Goal: Information Seeking & Learning: Learn about a topic

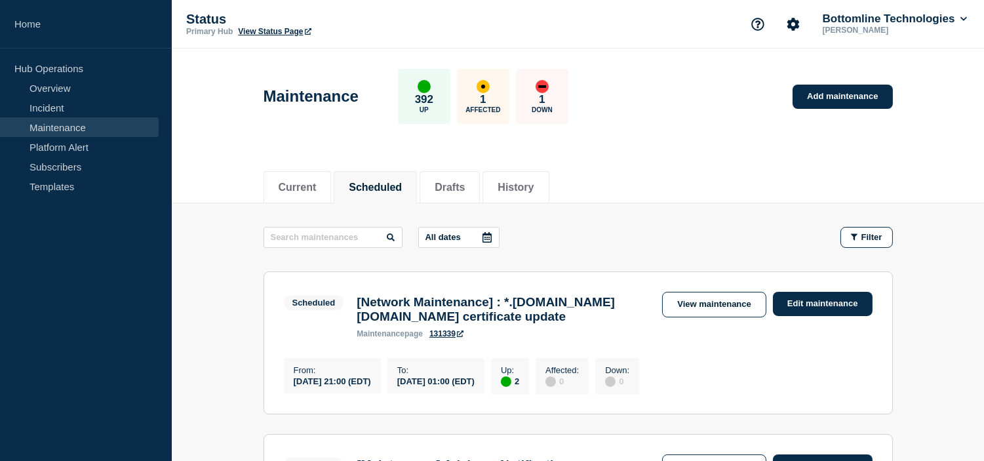
click at [384, 182] on button "Scheduled" at bounding box center [375, 188] width 53 height 12
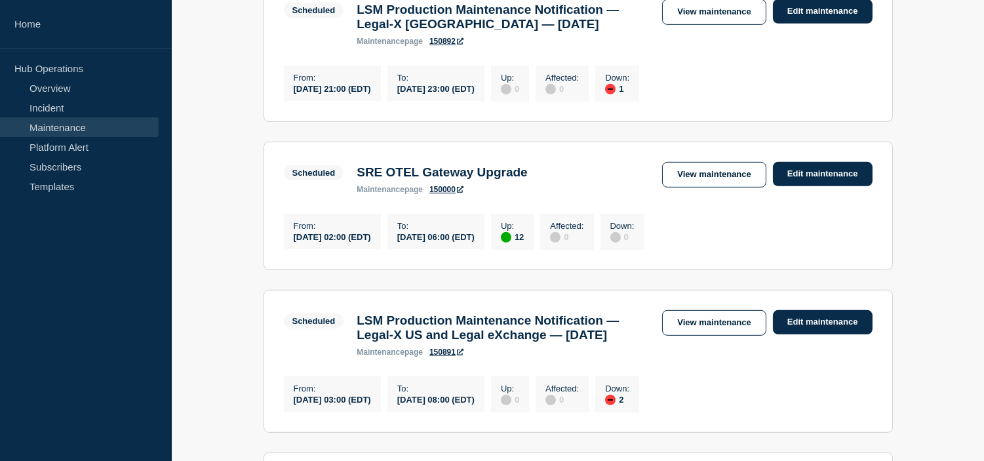
scroll to position [1384, 0]
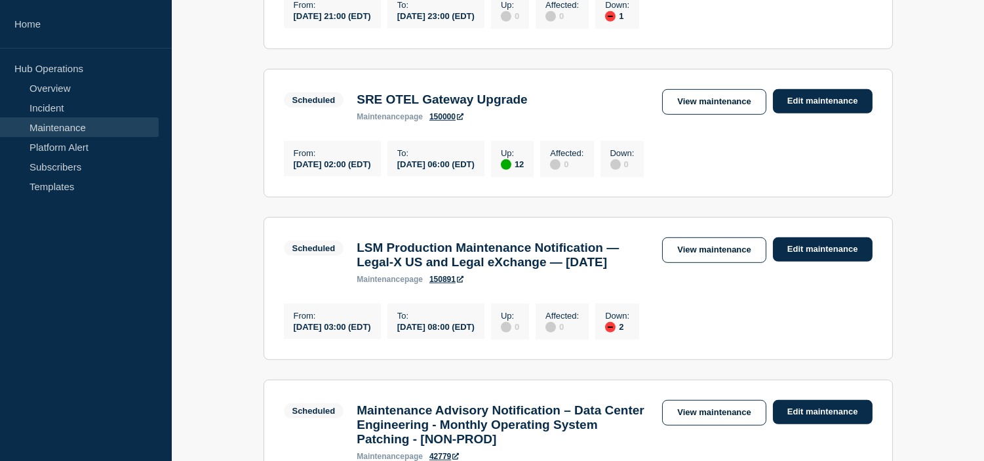
drag, startPoint x: 934, startPoint y: 205, endPoint x: 848, endPoint y: 211, distance: 86.1
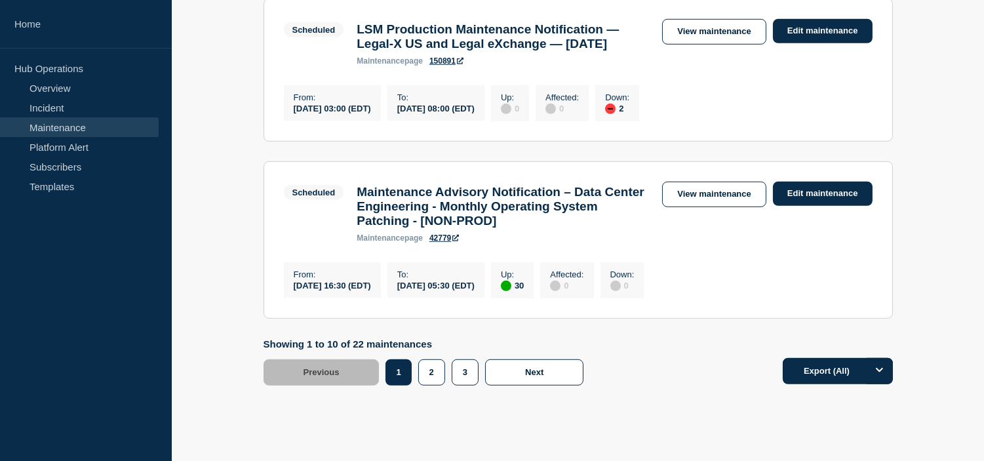
scroll to position [1675, 0]
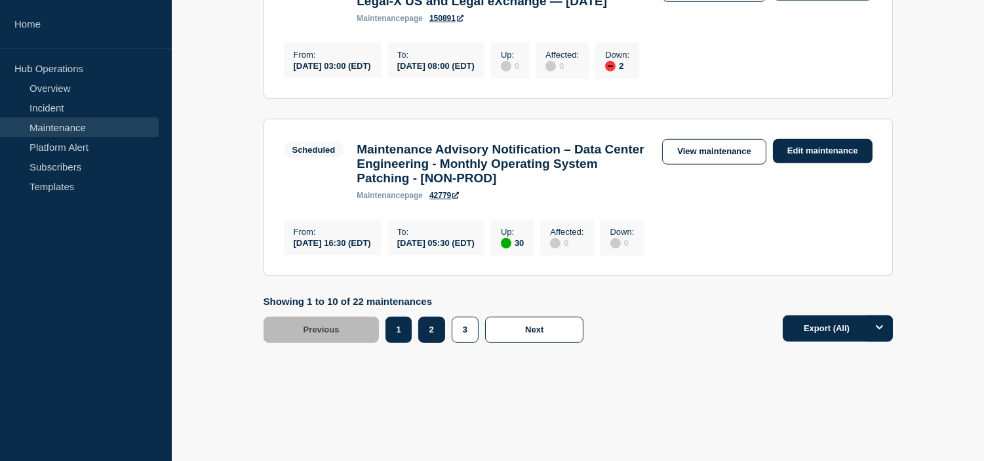
click at [418, 343] on button "2" at bounding box center [431, 330] width 27 height 26
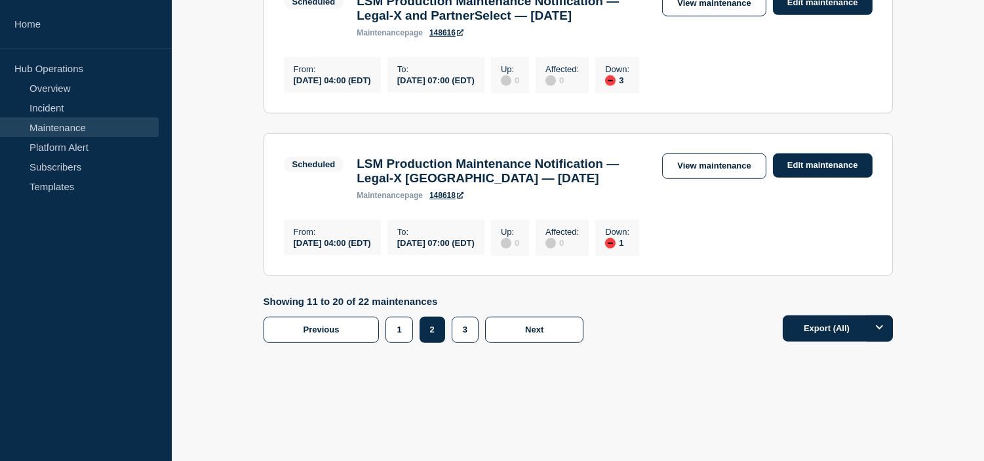
scroll to position [1866, 0]
click at [402, 328] on button "1" at bounding box center [399, 330] width 27 height 26
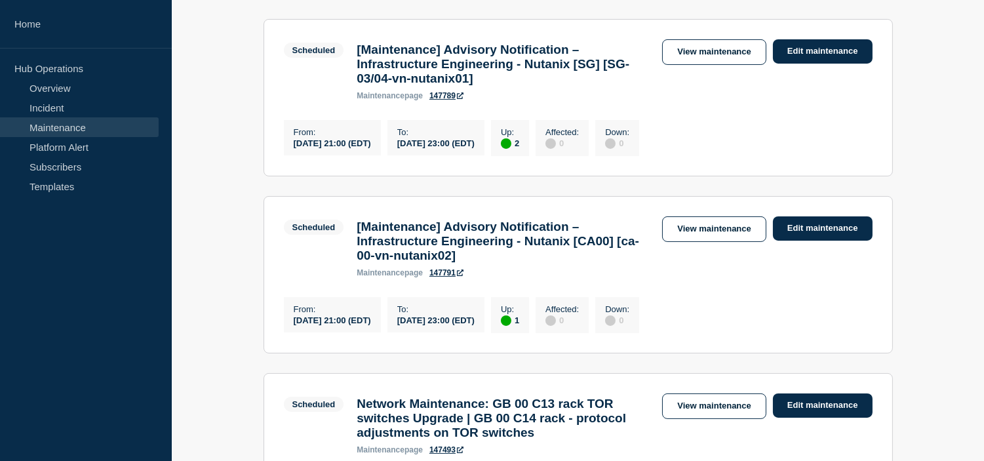
scroll to position [342, 0]
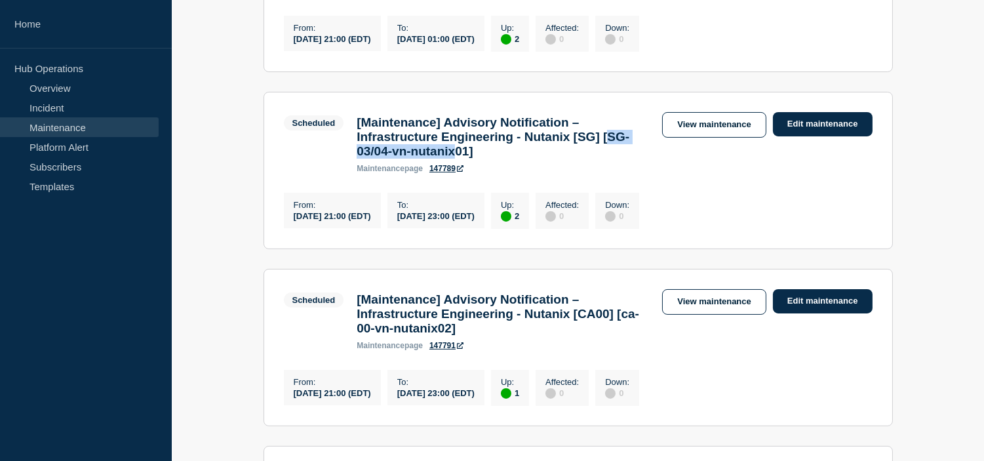
drag, startPoint x: 362, startPoint y: 160, endPoint x: 496, endPoint y: 172, distance: 135.0
click at [496, 159] on h3 "[Maintenance] Advisory Notification – Infrastructure Engineering - Nutanix [SG]…" at bounding box center [503, 136] width 292 height 43
copy h3 "SG-03/04-vn-nutanix"
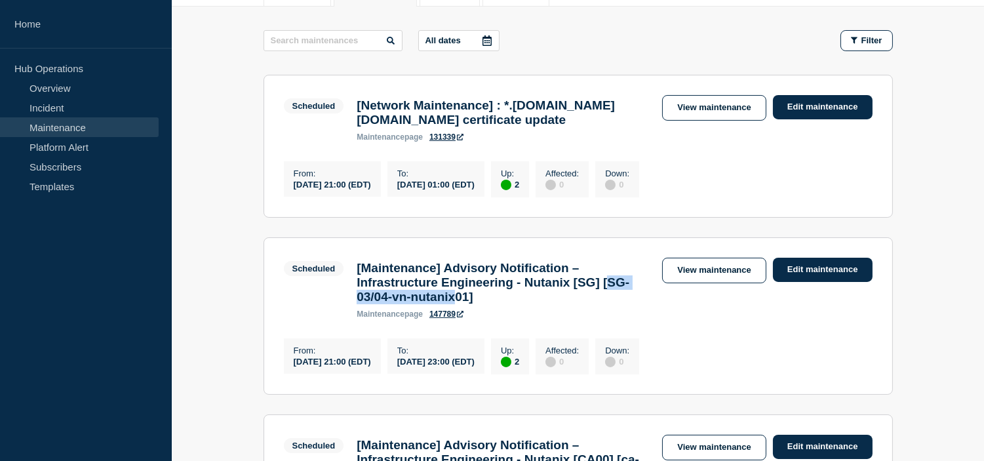
scroll to position [123, 0]
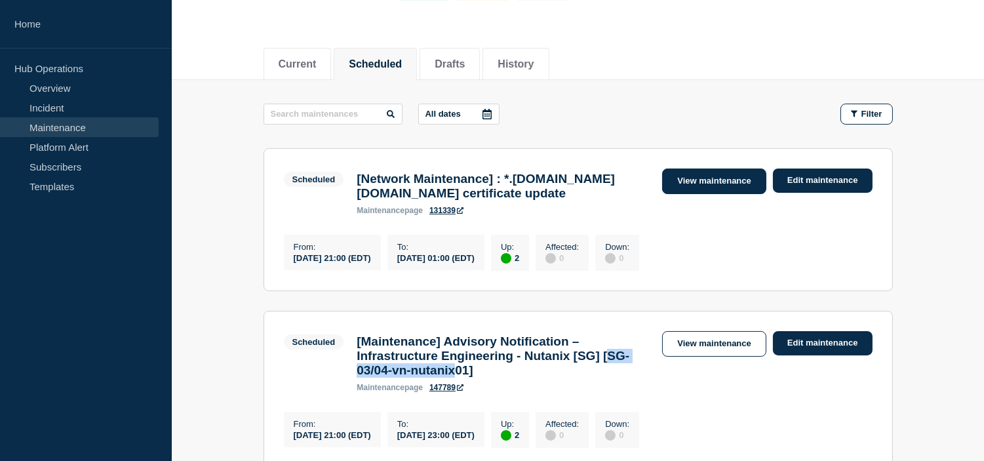
click at [704, 184] on link "View maintenance" at bounding box center [714, 181] width 104 height 26
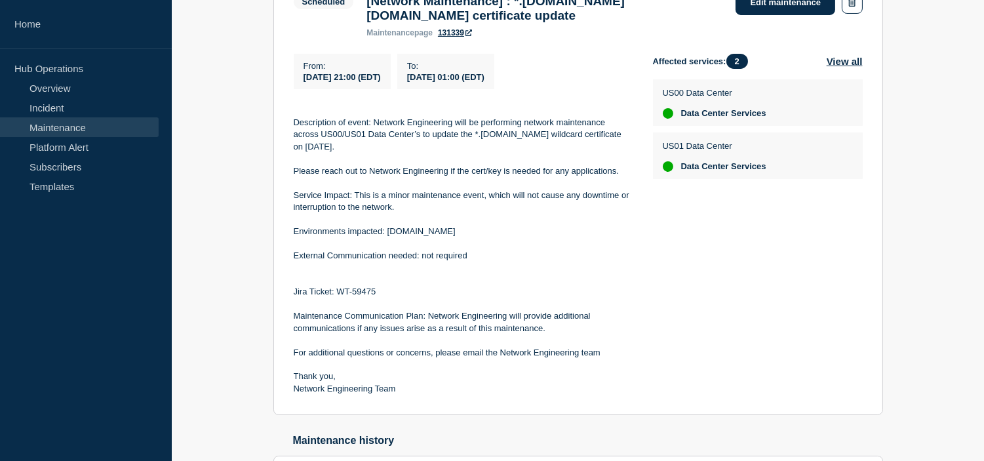
scroll to position [364, 0]
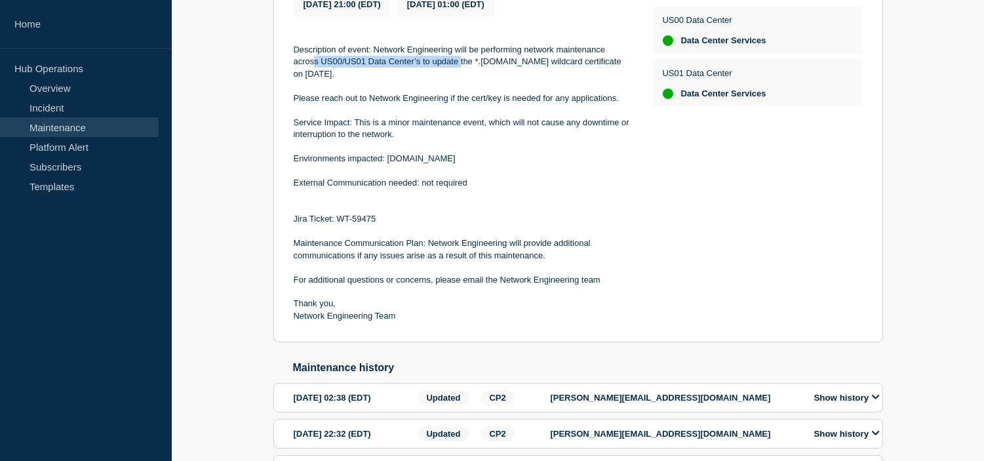
drag, startPoint x: 313, startPoint y: 67, endPoint x: 461, endPoint y: 68, distance: 148.2
click at [461, 68] on p "Description of event: Network Engineering will be performing network maintenanc…" at bounding box center [463, 62] width 338 height 36
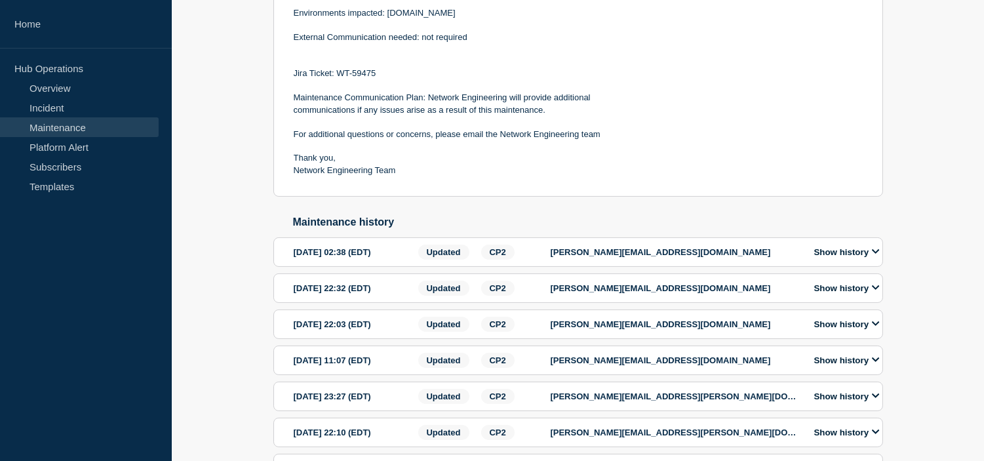
scroll to position [437, 0]
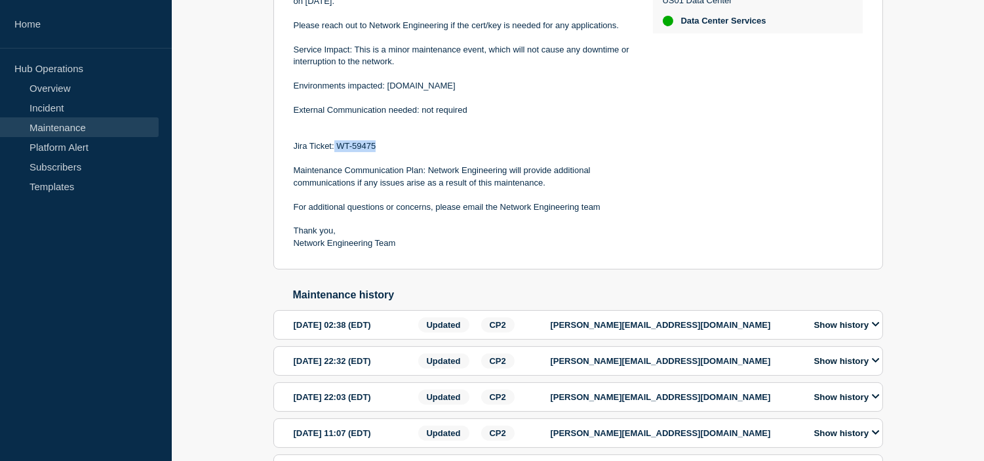
drag, startPoint x: 335, startPoint y: 149, endPoint x: 392, endPoint y: 153, distance: 57.2
click at [392, 152] on p "Jira Ticket: WT-59475" at bounding box center [463, 146] width 338 height 12
click at [359, 165] on p at bounding box center [463, 159] width 338 height 12
drag, startPoint x: 338, startPoint y: 151, endPoint x: 424, endPoint y: 153, distance: 85.9
click at [424, 152] on p "Jira Ticket: WT-59475" at bounding box center [463, 146] width 338 height 12
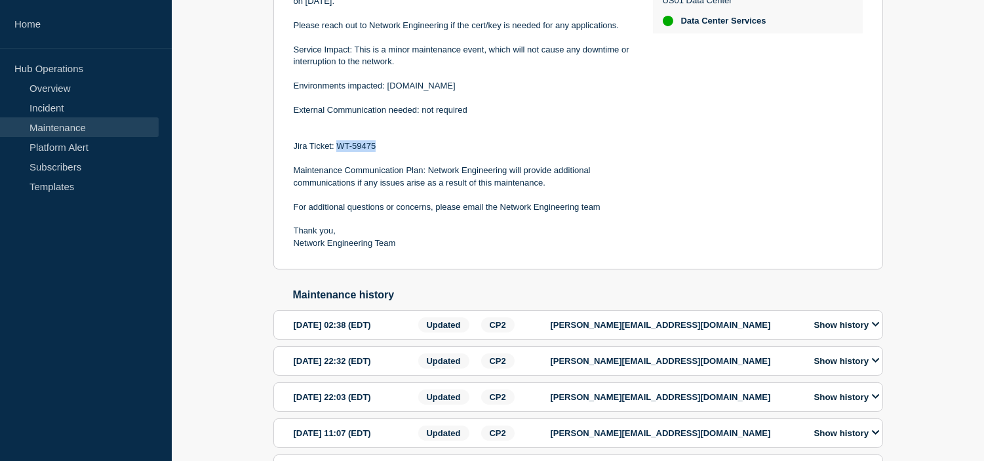
copy p "WT-59475"
click at [542, 224] on p at bounding box center [463, 219] width 338 height 12
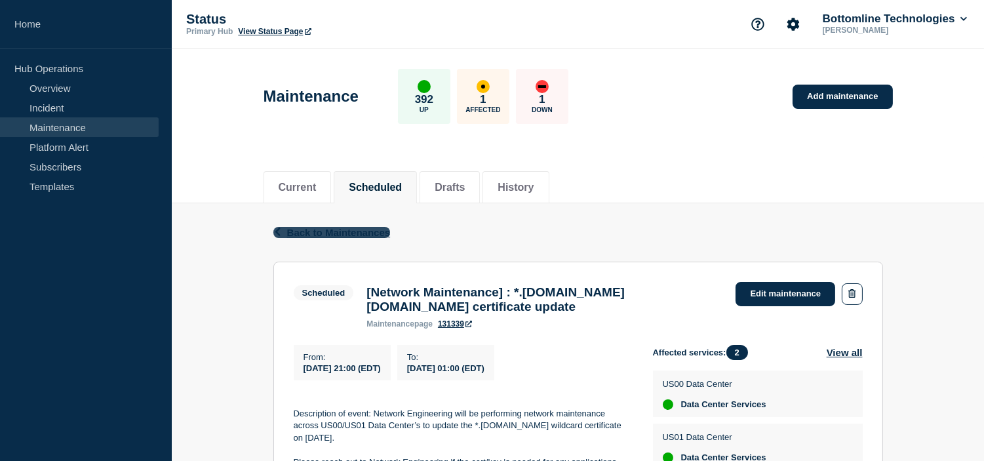
click at [306, 232] on span "Back to Maintenances" at bounding box center [339, 232] width 104 height 11
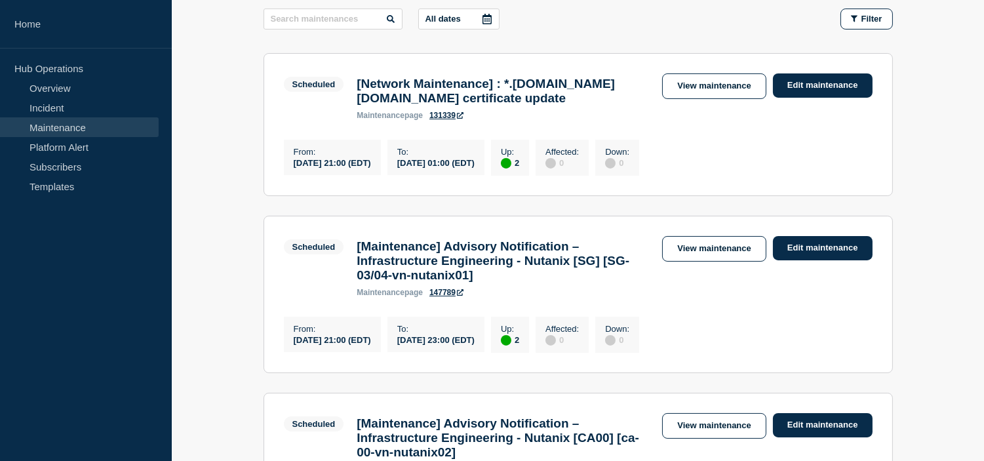
scroll to position [291, 0]
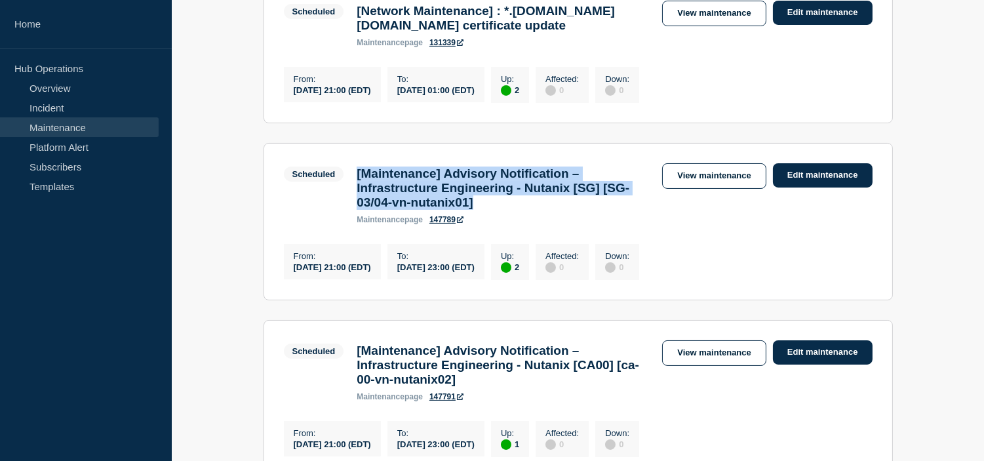
drag, startPoint x: 534, startPoint y: 225, endPoint x: 352, endPoint y: 184, distance: 186.9
click at [352, 184] on div "[Maintenance] Advisory Notification – Infrastructure Engineering - Nutanix [SG]…" at bounding box center [503, 196] width 306 height 58
copy h3 "[Maintenance] Advisory Notification – Infrastructure Engineering - Nutanix [SG]…"
click at [690, 185] on link "View maintenance" at bounding box center [714, 176] width 104 height 26
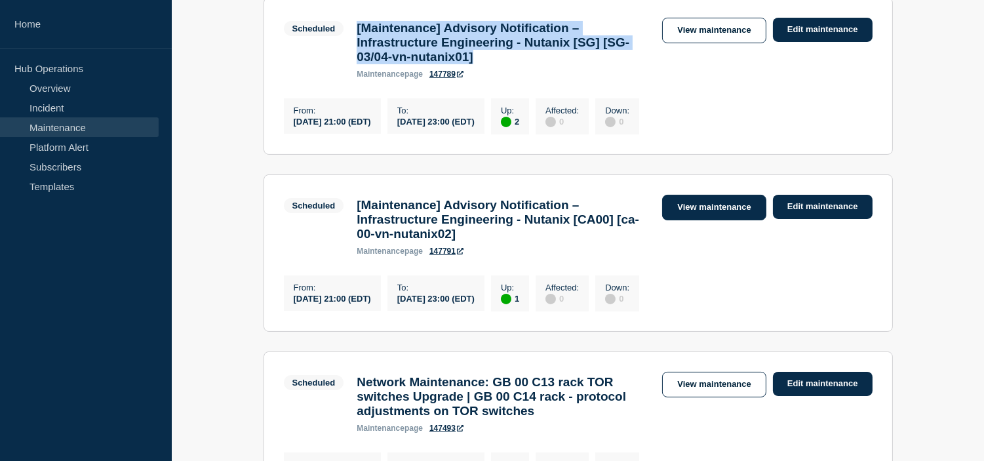
click at [698, 220] on link "View maintenance" at bounding box center [714, 208] width 104 height 26
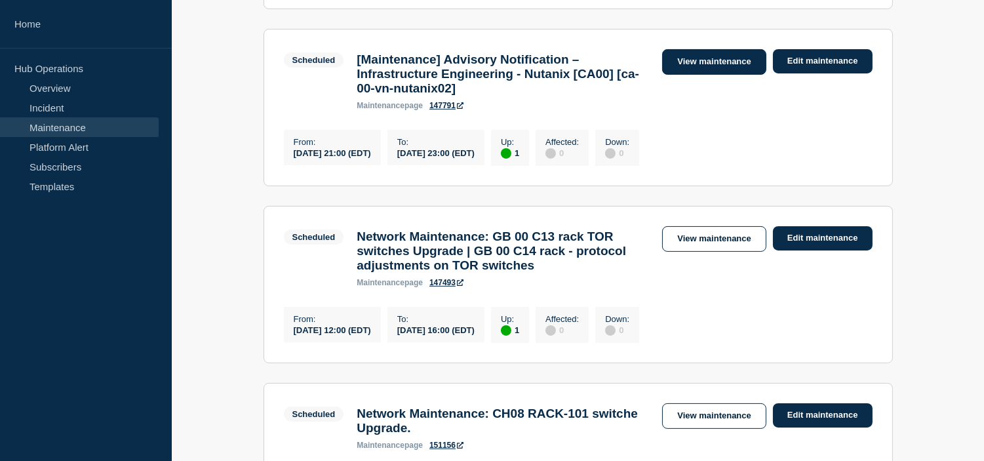
scroll to position [656, 0]
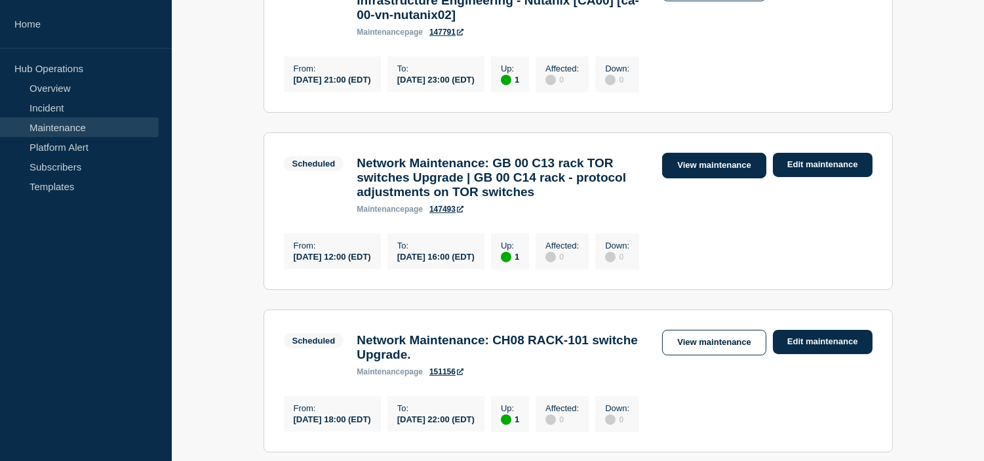
click at [696, 178] on link "View maintenance" at bounding box center [714, 166] width 104 height 26
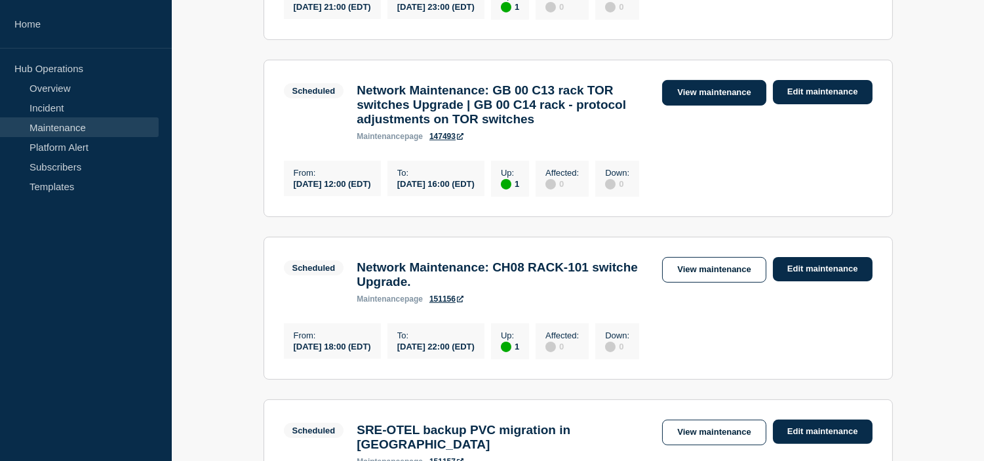
scroll to position [801, 0]
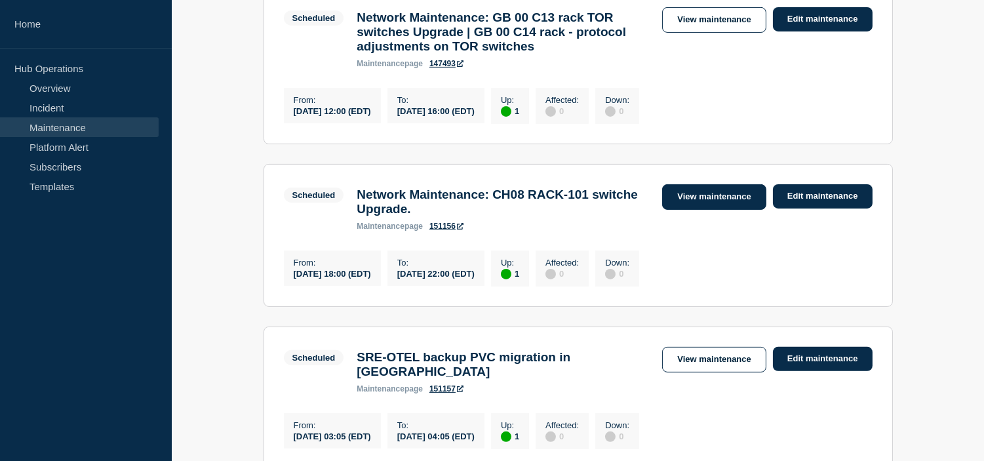
click at [695, 210] on link "View maintenance" at bounding box center [714, 197] width 104 height 26
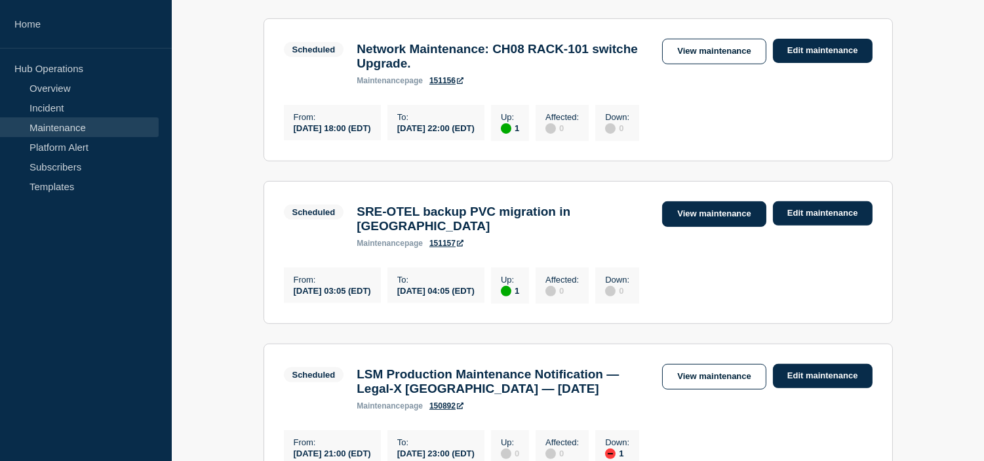
click at [703, 227] on link "View maintenance" at bounding box center [714, 214] width 104 height 26
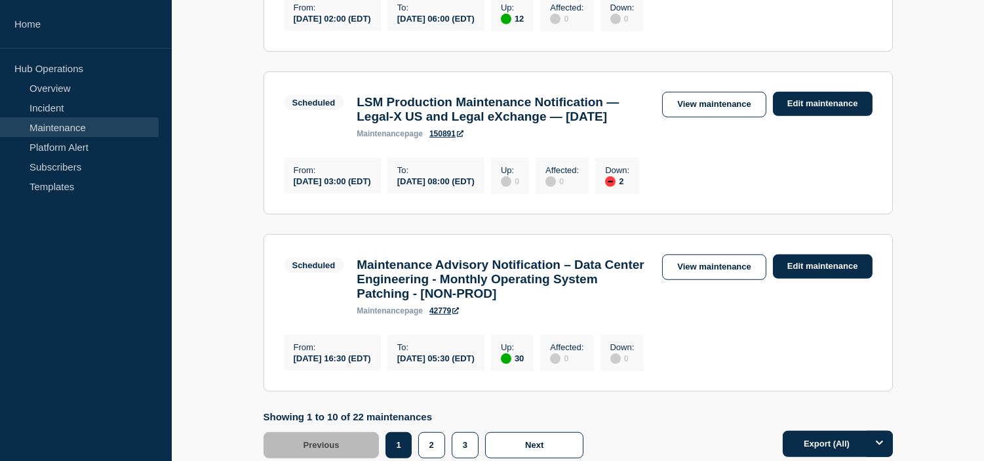
scroll to position [1602, 0]
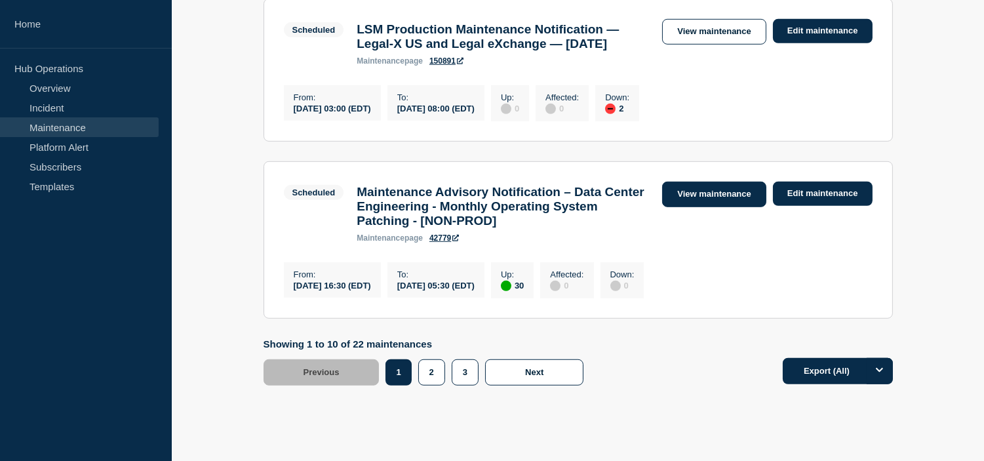
click at [703, 207] on link "View maintenance" at bounding box center [714, 195] width 104 height 26
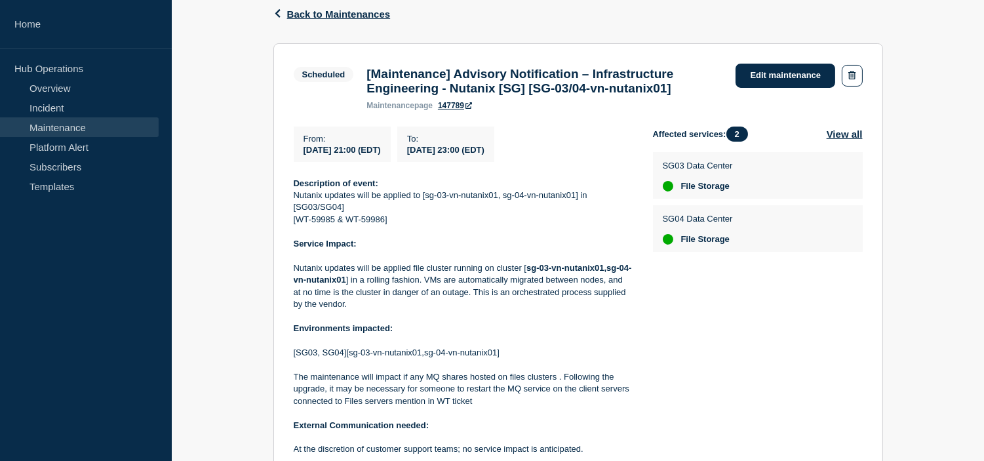
scroll to position [291, 0]
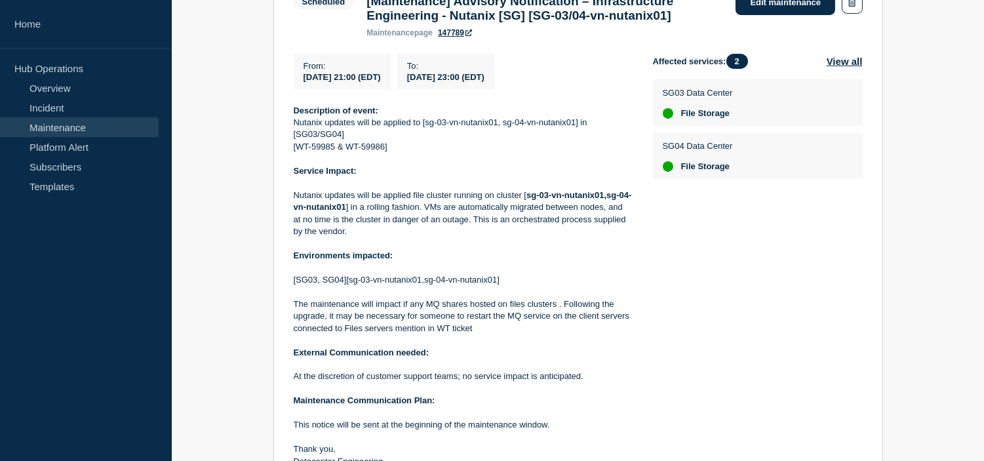
click at [487, 273] on p at bounding box center [463, 268] width 338 height 12
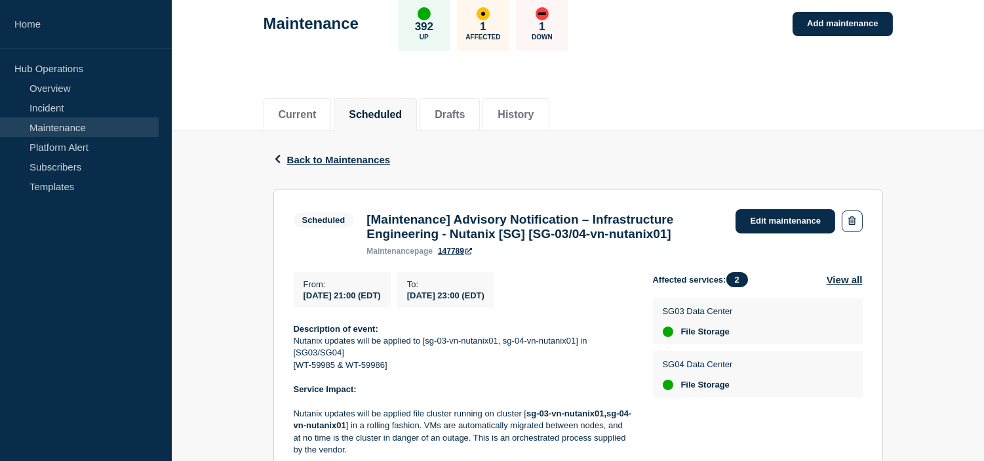
scroll to position [0, 0]
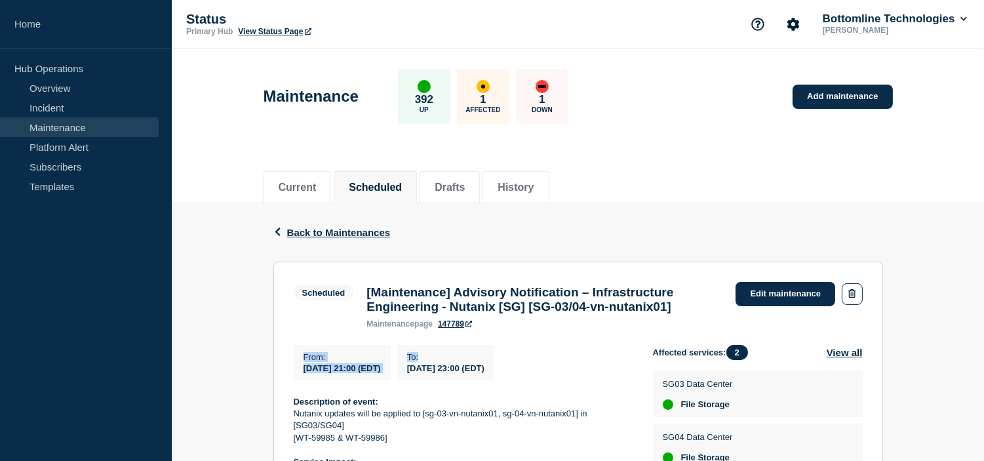
drag, startPoint x: 302, startPoint y: 359, endPoint x: 555, endPoint y: 366, distance: 253.2
click at [555, 366] on div "From : 2025-10-10 21:00 (EDT) To : 2025-10-11 23:00 (EDT)" at bounding box center [473, 362] width 359 height 35
click at [494, 374] on div "To : 2025-10-11 23:00 (EDT)" at bounding box center [445, 362] width 97 height 35
copy div "From : 2025-10-10 21:00 (EDT) To : 2025-10-11 23:00 (EDT)"
click at [658, 136] on header "Maintenance 392 Up 1 Affected 1 Down Add maintenance" at bounding box center [578, 103] width 812 height 109
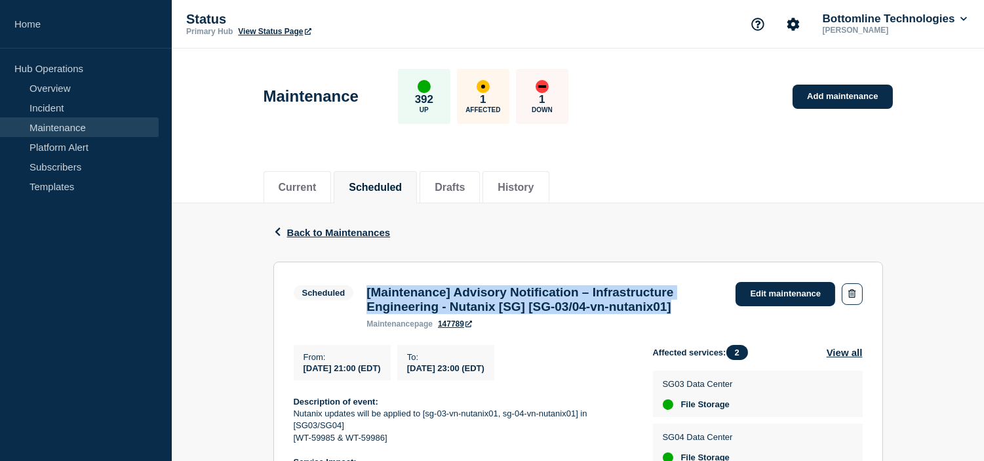
drag, startPoint x: 721, startPoint y: 316, endPoint x: 365, endPoint y: 298, distance: 357.1
click at [365, 298] on div "[Maintenance] Advisory Notification – Infrastructure Engineering - Nutanix [SG]…" at bounding box center [544, 306] width 369 height 43
copy h3 "[Maintenance] Advisory Notification – Infrastructure Engineering - Nutanix [SG]…"
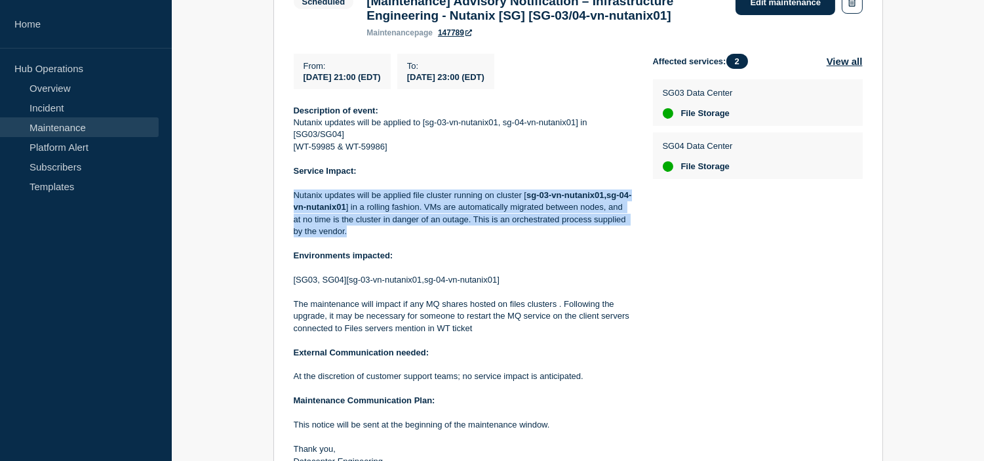
drag, startPoint x: 382, startPoint y: 241, endPoint x: 294, endPoint y: 203, distance: 96.3
click at [294, 203] on p "Nutanix updates will be applied file cluster running on cluster [ sg-03-vn-nuta…" at bounding box center [463, 213] width 338 height 49
copy p "Nutanix updates will be applied file cluster running on cluster [ sg-03-vn-nuta…"
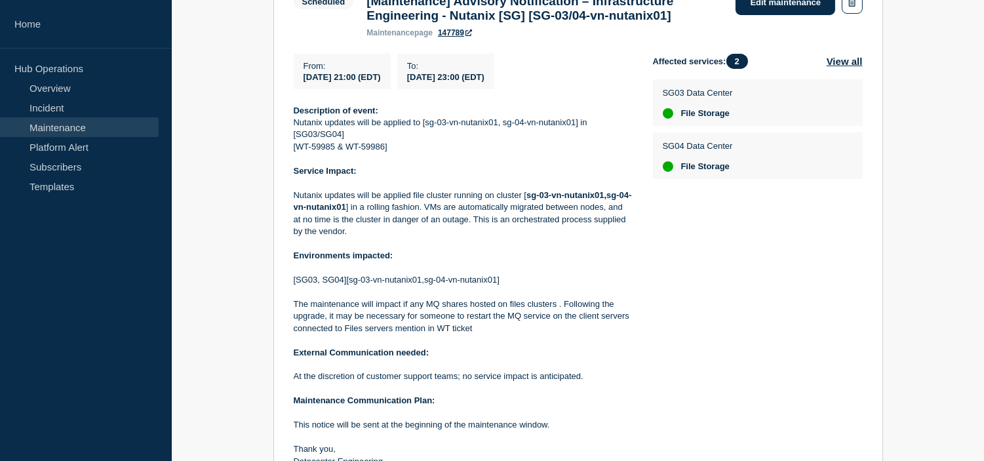
click at [679, 277] on div "Affected services: 2 View all SG03 Data Center File Storage SG04 Data Center Fi…" at bounding box center [758, 261] width 210 height 414
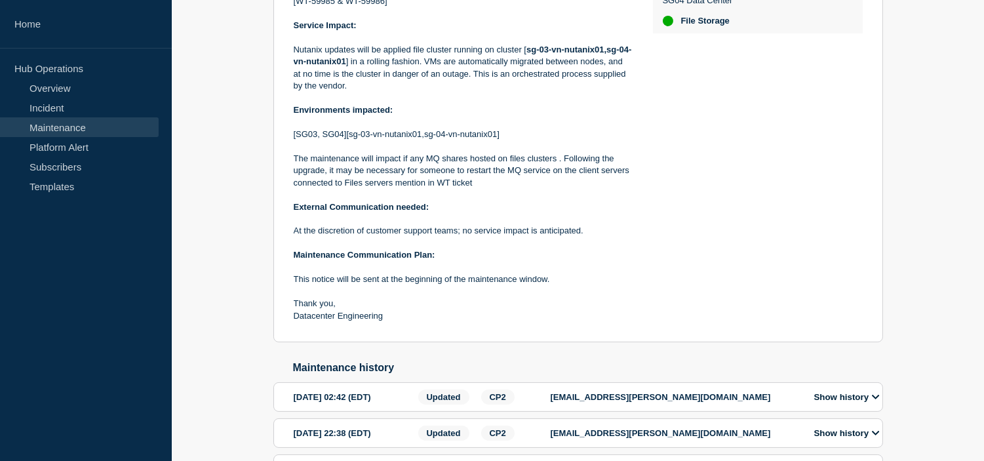
scroll to position [530, 0]
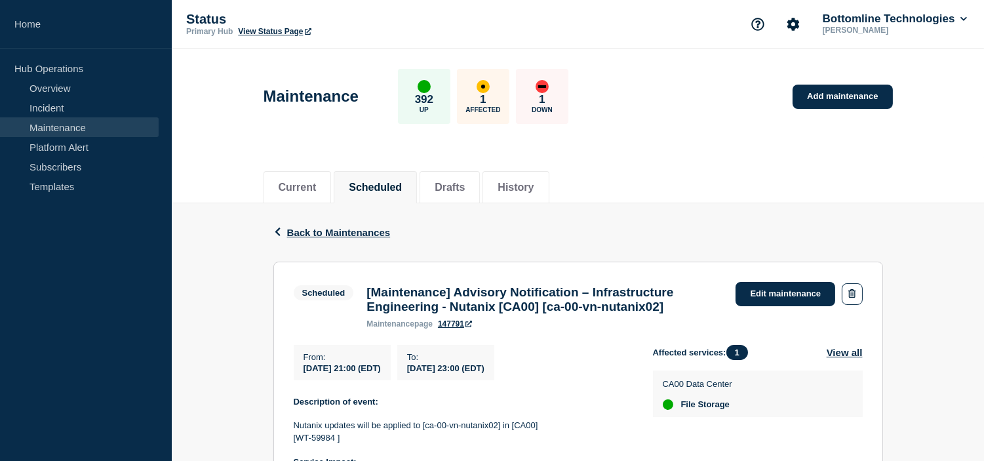
drag, startPoint x: 302, startPoint y: 372, endPoint x: 548, endPoint y: 376, distance: 246.5
click at [548, 376] on div "From : 2025-10-10 21:00 (EDT) To : 2025-10-11 23:00 (EDT)" at bounding box center [473, 362] width 359 height 35
copy div "2025-10-10 21:00 (EDT) To : 2025-10-11 23:00 (EDT)"
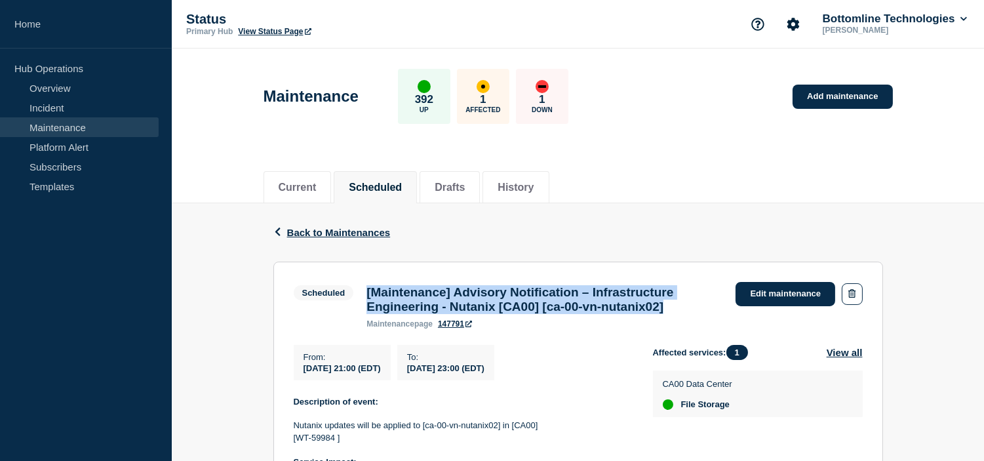
drag, startPoint x: 712, startPoint y: 312, endPoint x: 357, endPoint y: 296, distance: 355.7
click at [357, 296] on div "Scheduled [Maintenance] Advisory Notification – Infrastructure Engineering - Nu…" at bounding box center [512, 305] width 436 height 47
copy div "[Maintenance] Advisory Notification – Infrastructure Engineering - Nutanix [CA0…"
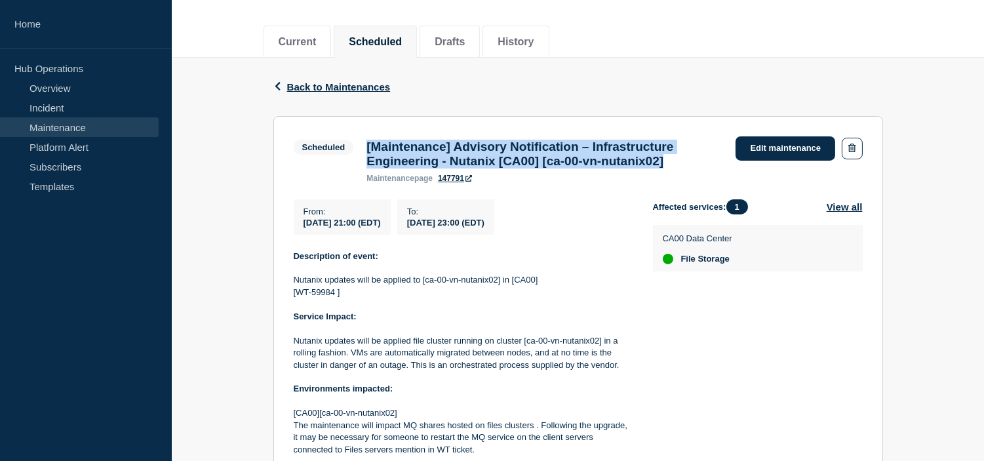
scroll to position [218, 0]
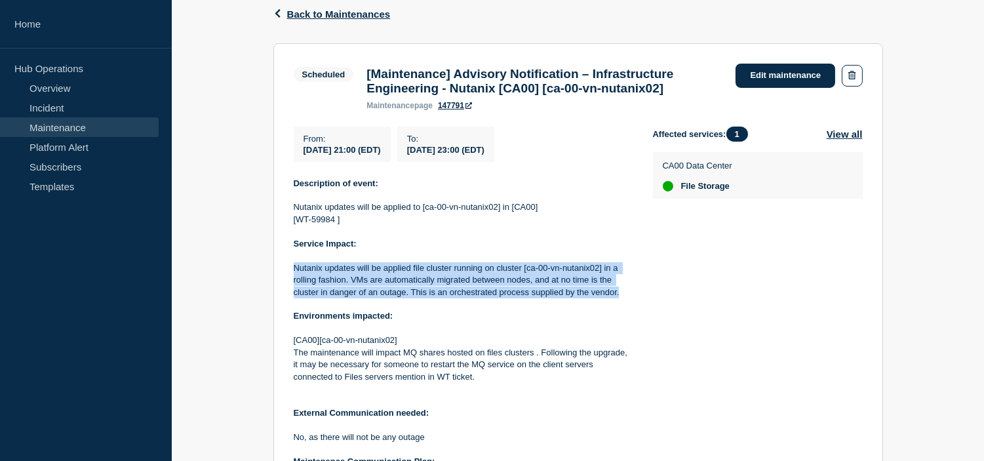
drag, startPoint x: 499, startPoint y: 298, endPoint x: 295, endPoint y: 271, distance: 205.7
click at [295, 271] on p "Nutanix updates will be applied file cluster running on cluster [ca-00-vn-nutan…" at bounding box center [463, 280] width 338 height 36
copy p "Nutanix updates will be applied file cluster running on cluster [ca-00-vn-nutan…"
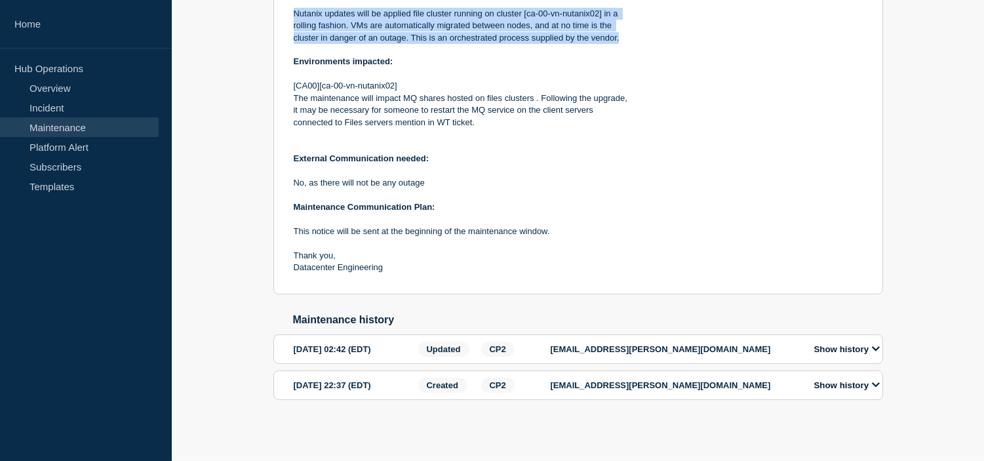
scroll to position [0, 0]
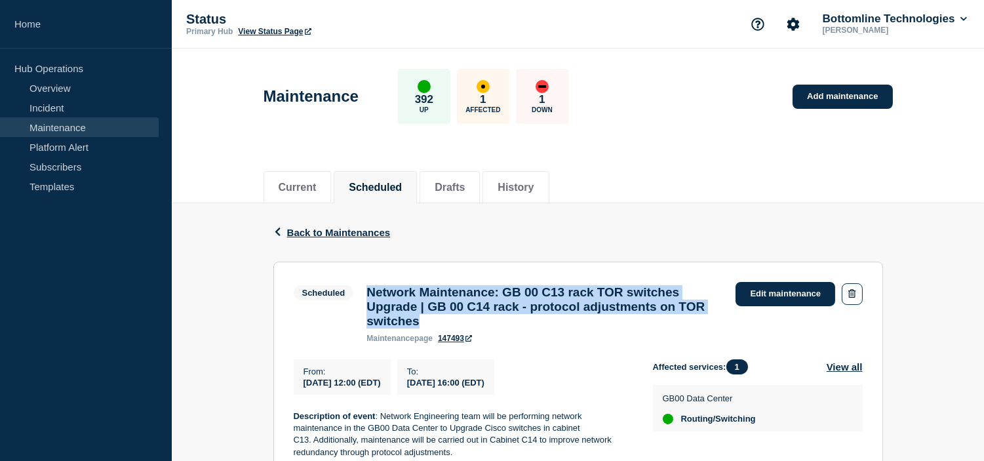
drag, startPoint x: 577, startPoint y: 333, endPoint x: 368, endPoint y: 294, distance: 212.8
click at [368, 294] on h3 "Network Maintenance: GB 00 C13 rack TOR switches Upgrade | GB 00 C14 rack - pro…" at bounding box center [544, 306] width 356 height 43
copy h3 "Network Maintenance: GB 00 C13 rack TOR switches Upgrade | GB 00 C14 rack - pro…"
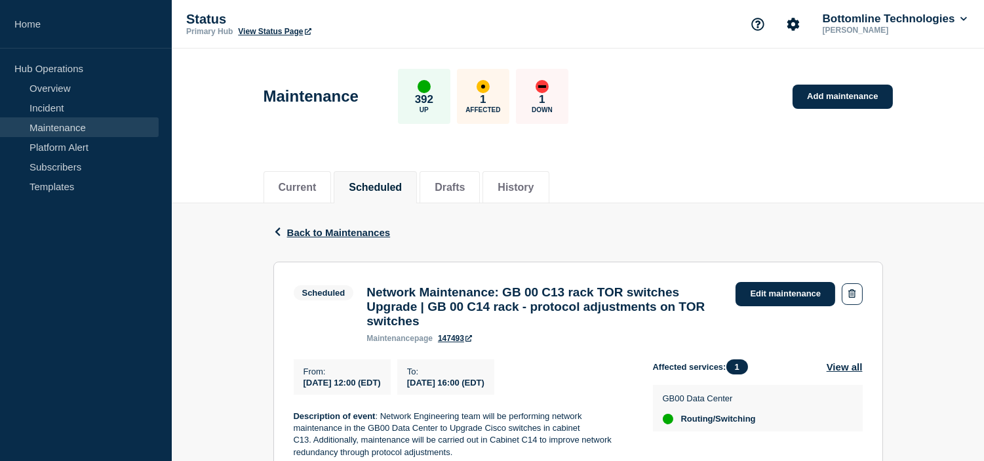
click at [635, 231] on div "Back Back to Maintenances" at bounding box center [578, 232] width 610 height 58
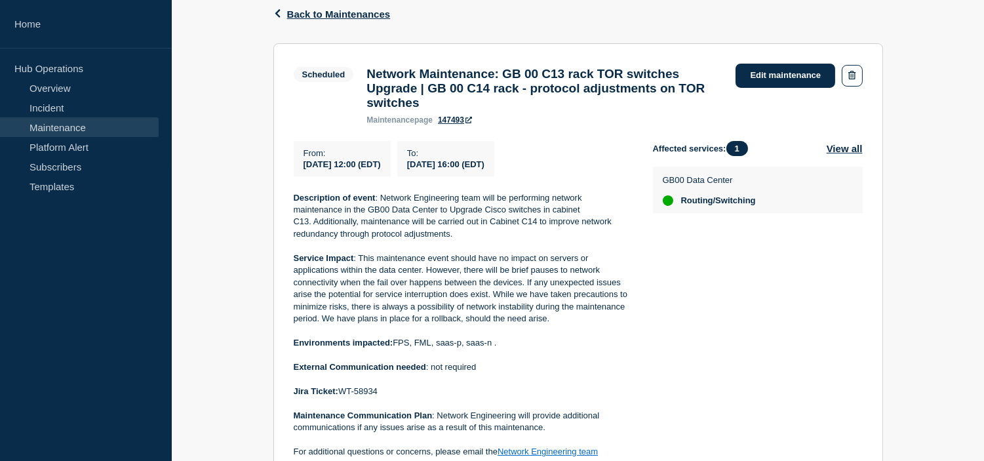
scroll to position [291, 0]
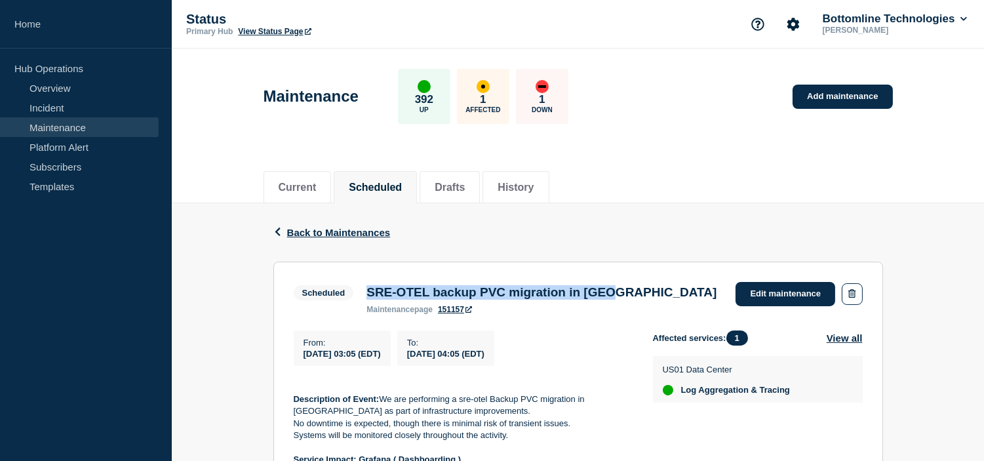
drag, startPoint x: 368, startPoint y: 292, endPoint x: 666, endPoint y: 300, distance: 298.4
click at [666, 300] on div "Scheduled SRE-OTEL backup PVC migration in US01 maintenance page 151157 Edit ma…" at bounding box center [578, 298] width 569 height 32
copy h3 "SRE-OTEL backup PVC migration in [GEOGRAPHIC_DATA]"
drag, startPoint x: 304, startPoint y: 358, endPoint x: 554, endPoint y: 353, distance: 250.5
click at [554, 353] on div "From : 2025-10-13 03:05 (EDT) To : 2025-10-13 04:05 (EDT)" at bounding box center [473, 347] width 359 height 35
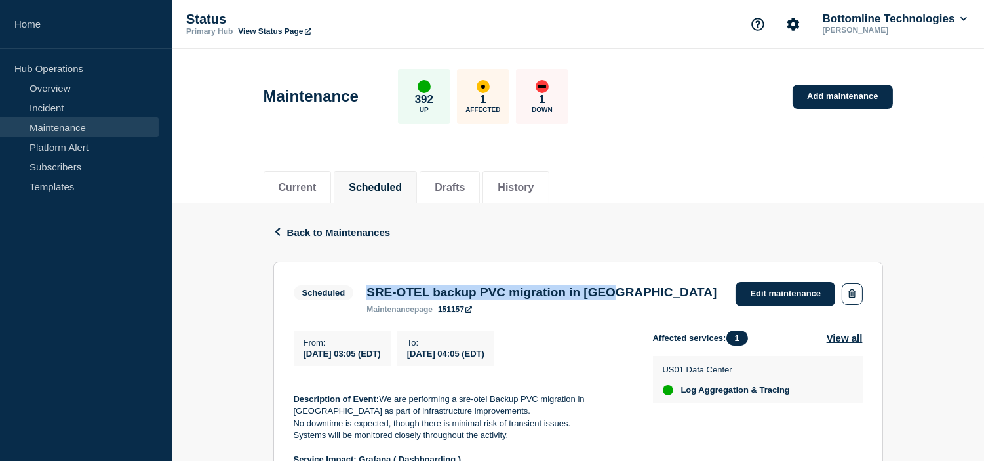
copy div "2025-10-13 03:05 (EDT) To : 2025-10-13 04:05 (EDT)"
drag, startPoint x: 365, startPoint y: 296, endPoint x: 667, endPoint y: 296, distance: 301.6
click at [667, 296] on div "Scheduled SRE-OTEL backup PVC migration in US01 maintenance page 151157 Edit ma…" at bounding box center [578, 298] width 569 height 32
copy h3 "SRE-OTEL backup PVC migration in [GEOGRAPHIC_DATA]"
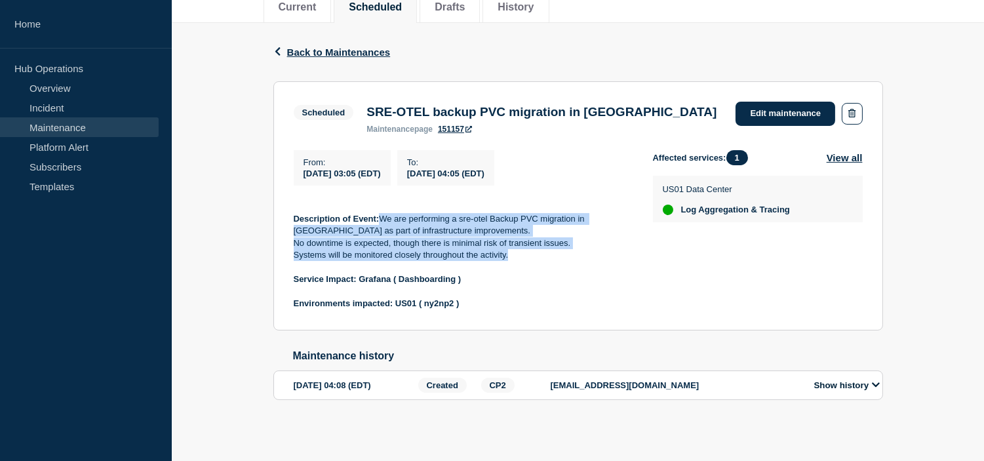
drag, startPoint x: 511, startPoint y: 251, endPoint x: 381, endPoint y: 218, distance: 134.7
click at [381, 218] on div "Description of Event: We are performing a sre-otel Backup PVC migration in US0 …" at bounding box center [463, 255] width 338 height 109
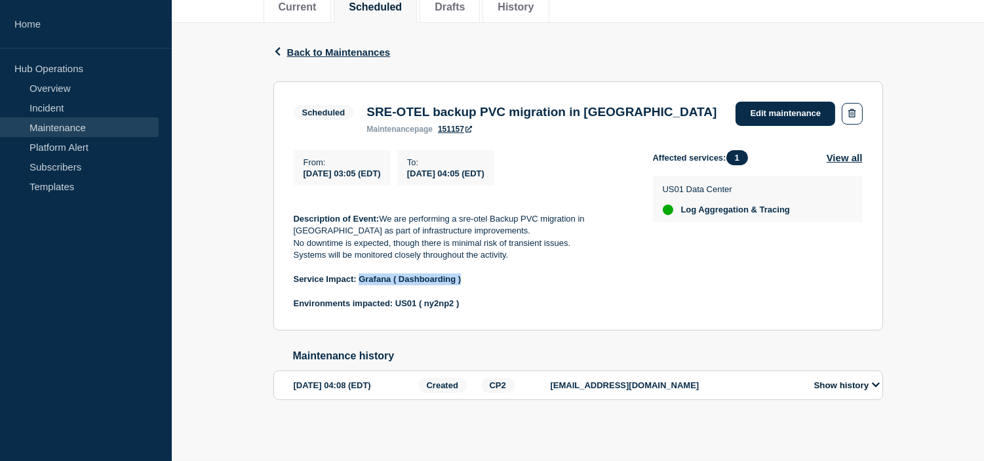
drag, startPoint x: 429, startPoint y: 275, endPoint x: 471, endPoint y: 275, distance: 41.3
click at [471, 275] on p "Service Impact: Grafana ( Dashboarding )" at bounding box center [463, 279] width 338 height 12
copy strong "Grafana ( Dashboarding )"
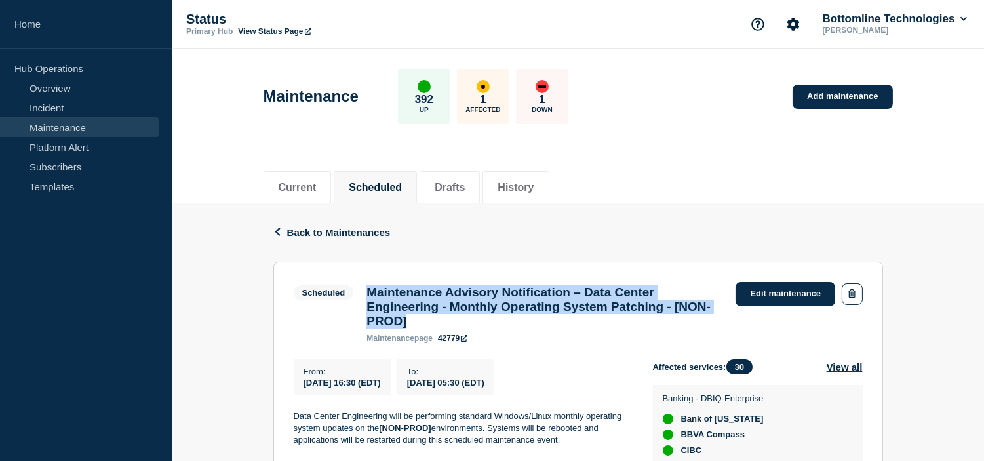
drag, startPoint x: 454, startPoint y: 327, endPoint x: 370, endPoint y: 296, distance: 89.8
click at [370, 296] on h3 "Maintenance Advisory Notification – Data Center Engineering - Monthly Operating…" at bounding box center [544, 306] width 356 height 43
copy h3 "Maintenance Advisory Notification – Data Center Engineering - Monthly Operating…"
drag, startPoint x: 306, startPoint y: 390, endPoint x: 589, endPoint y: 389, distance: 283.2
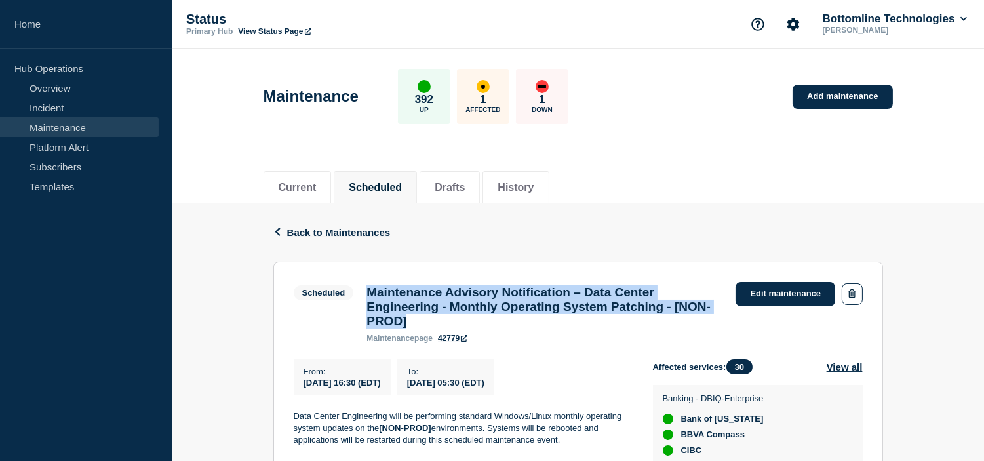
click at [589, 389] on div "From : 2025-10-15 16:30 (EDT) To : 2025-10-16 05:30 (EDT)" at bounding box center [473, 376] width 359 height 35
copy div "2025-10-15 16:30 (EDT) To : 2025-10-16 05:30 (EDT)"
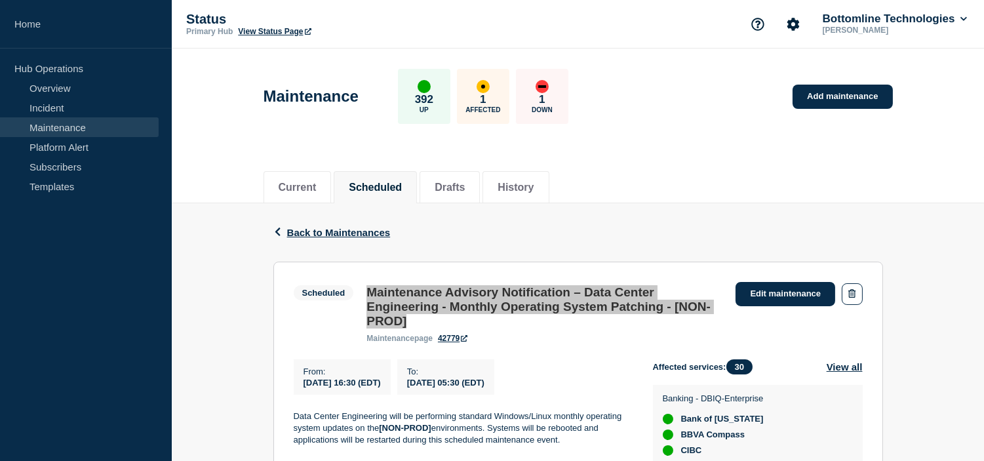
scroll to position [218, 0]
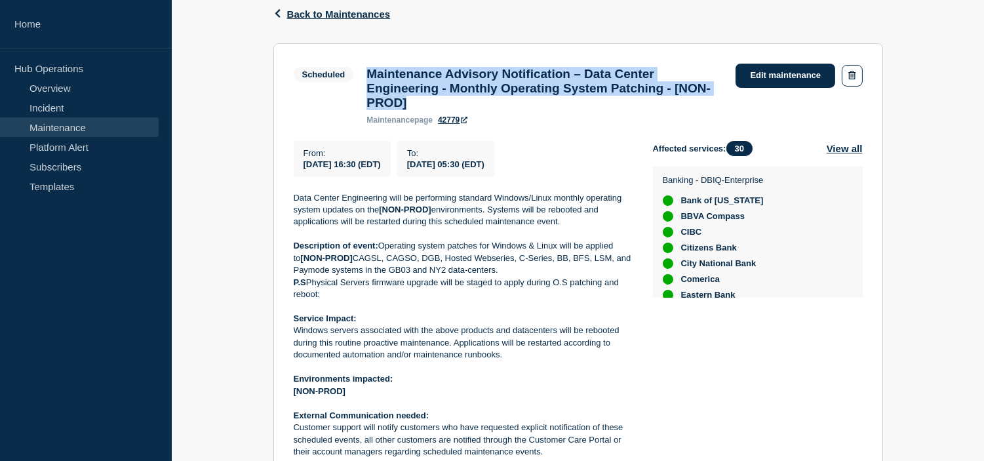
drag, startPoint x: 502, startPoint y: 364, endPoint x: 298, endPoint y: 340, distance: 206.0
click at [298, 340] on p "Windows servers associated with the above products and datacenters will be rebo…" at bounding box center [463, 343] width 338 height 36
copy p "Windows servers associated with the above products and datacenters will be rebo…"
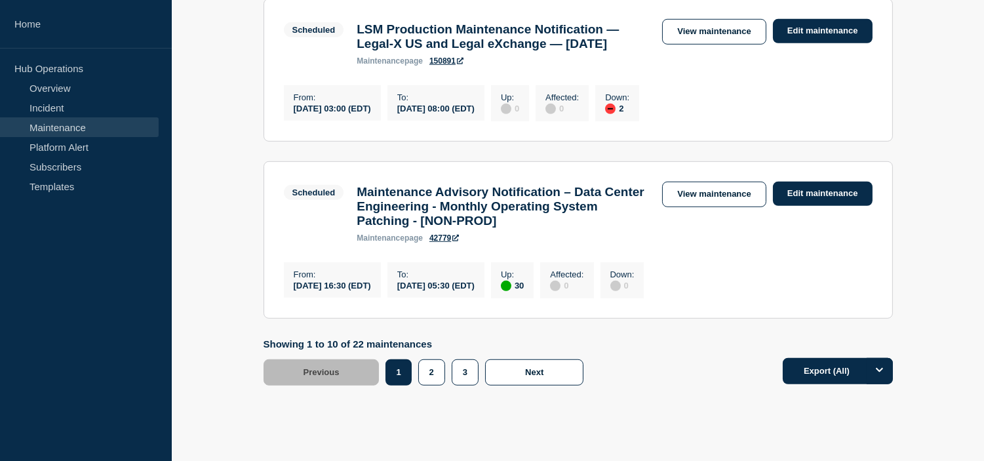
scroll to position [1675, 0]
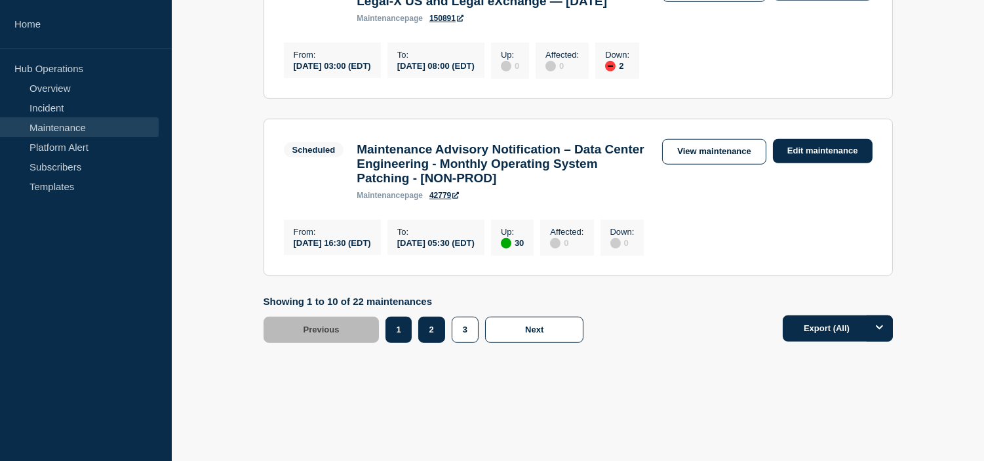
click at [435, 343] on button "2" at bounding box center [431, 330] width 27 height 26
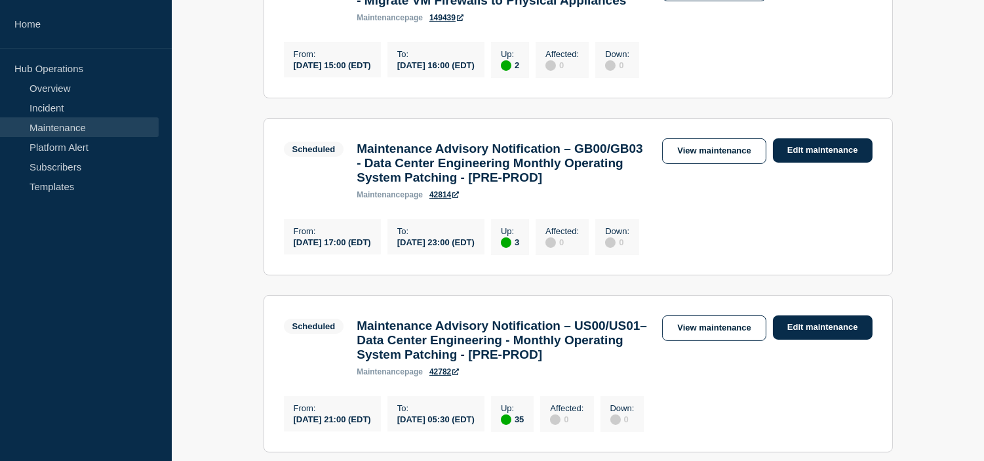
scroll to position [291, 0]
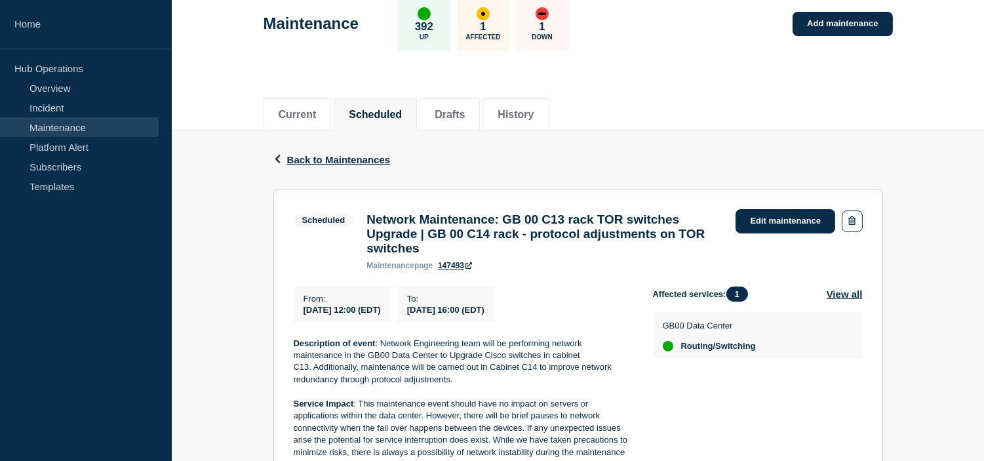
scroll to position [218, 0]
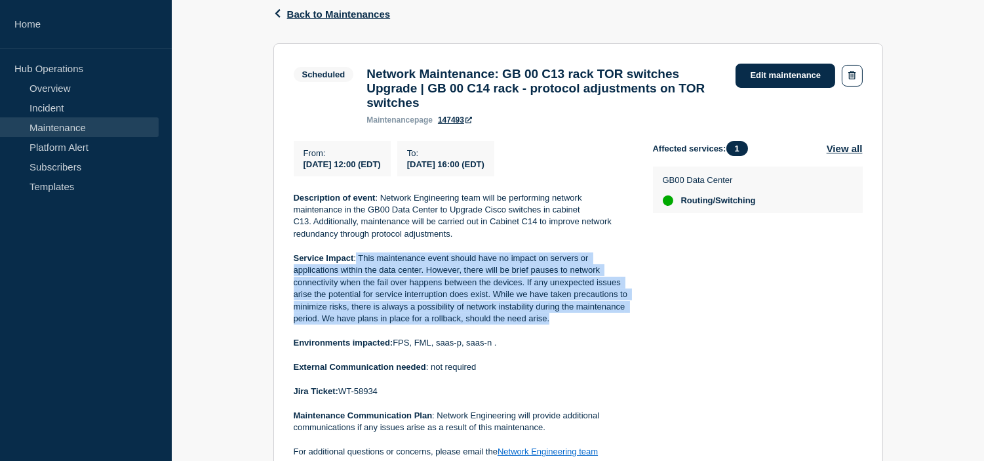
drag, startPoint x: 553, startPoint y: 327, endPoint x: 356, endPoint y: 264, distance: 206.3
click at [356, 264] on p "Service Impact : This maintenance event should have no impact on servers or app…" at bounding box center [463, 288] width 338 height 73
copy p "This maintenance event should have no impact on servers or applications within …"
click at [538, 311] on p "Service Impact : This maintenance event should have no impact on servers or app…" at bounding box center [463, 288] width 338 height 73
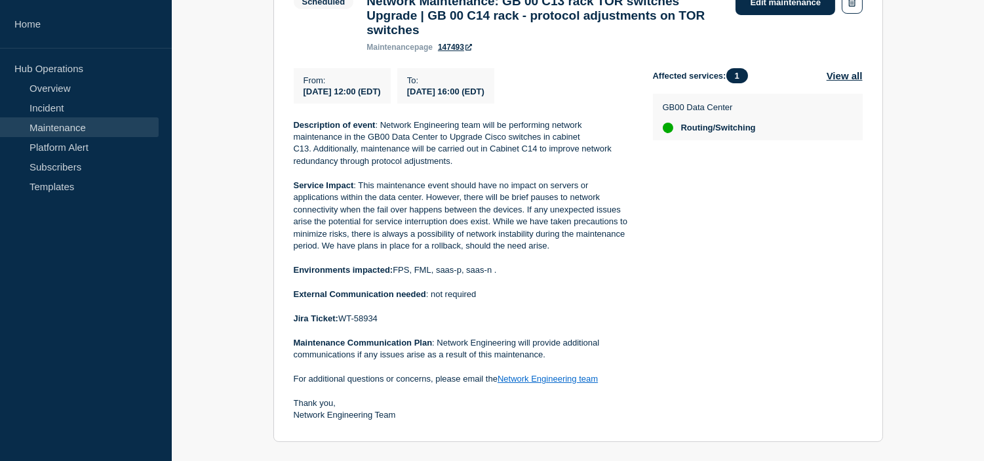
scroll to position [364, 0]
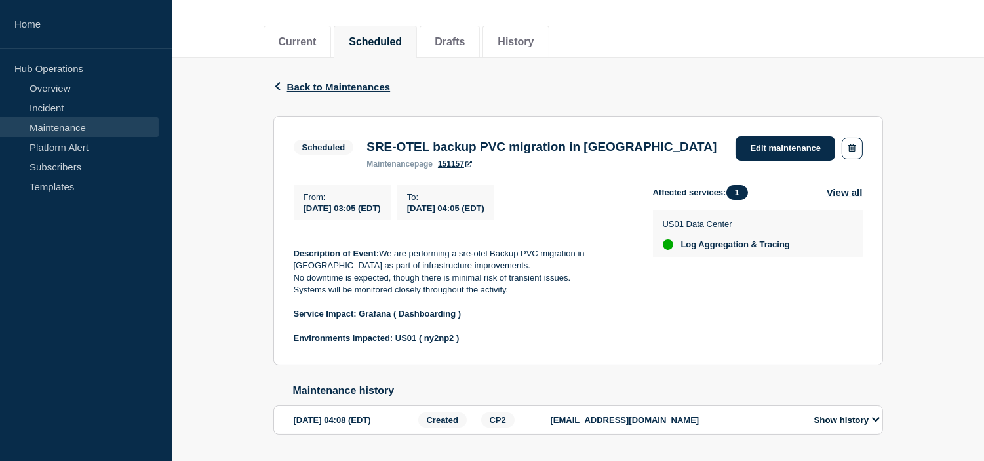
scroll to position [187, 0]
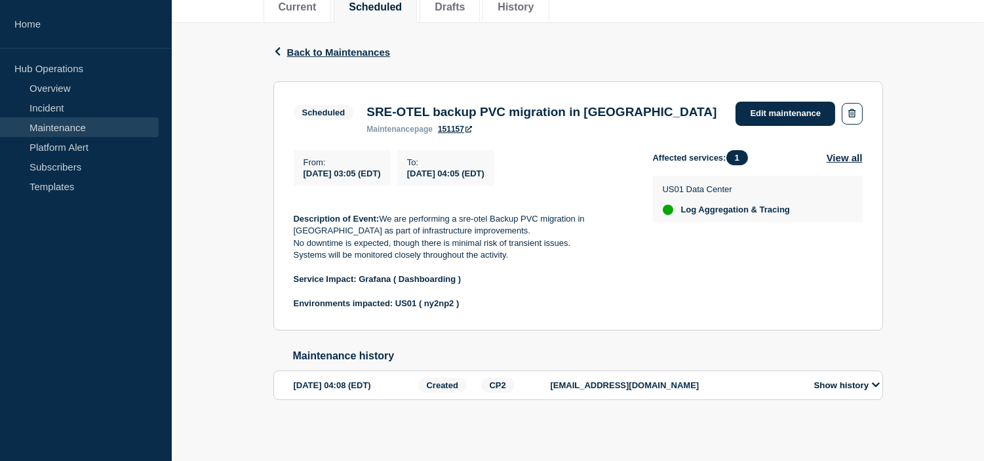
click at [210, 261] on div "Back Back to Maintenances Scheduled SRE-OTEL backup PVC migration in [GEOGRAPHI…" at bounding box center [578, 232] width 812 height 418
drag, startPoint x: 395, startPoint y: 302, endPoint x: 462, endPoint y: 302, distance: 66.9
click at [462, 302] on p "Environments impacted: US01 ( ny2np2 )" at bounding box center [463, 304] width 338 height 12
copy strong "US01 ( ny2np2 )"
click at [540, 312] on section "Scheduled SRE-OTEL backup PVC migration in [GEOGRAPHIC_DATA] maintenance page 1…" at bounding box center [578, 205] width 610 height 249
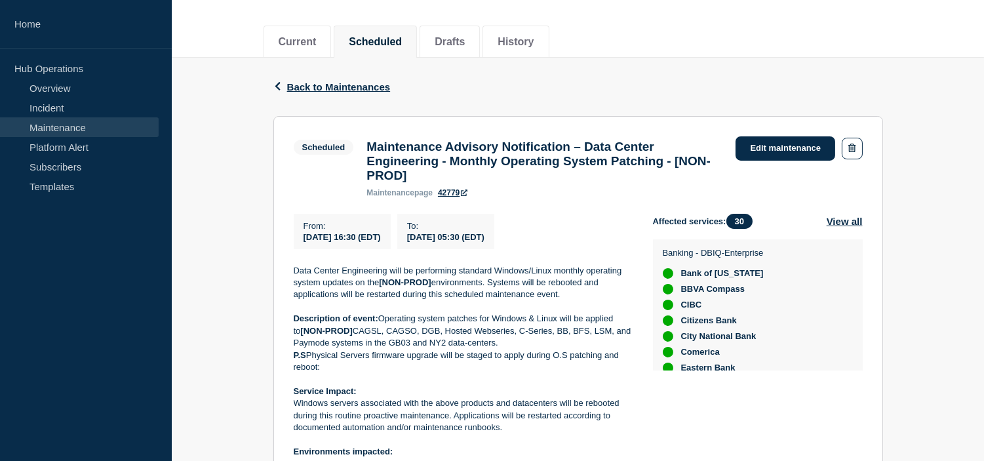
scroll to position [218, 0]
